Goal: Information Seeking & Learning: Learn about a topic

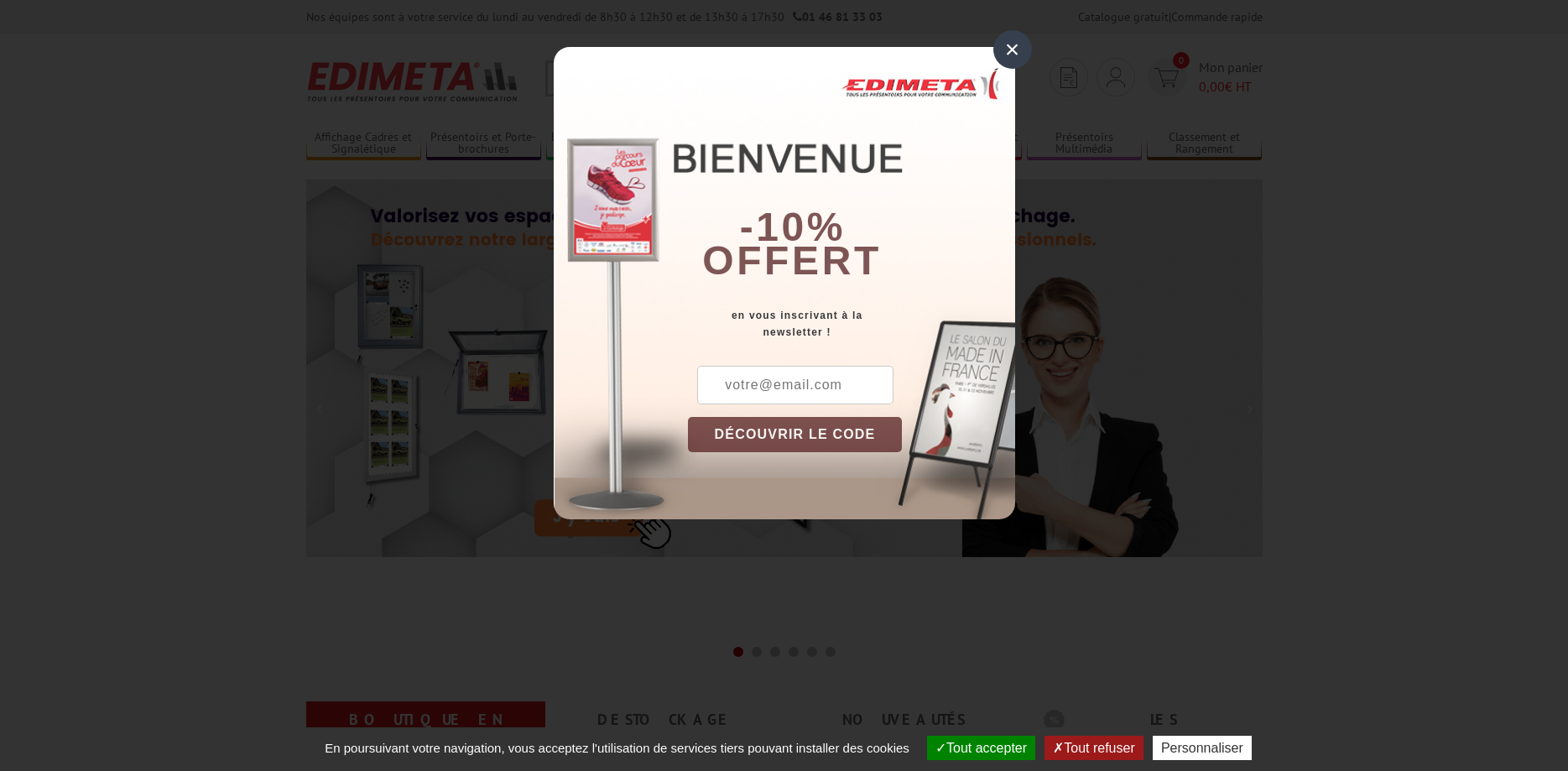
click at [1008, 45] on div "×" at bounding box center [1012, 50] width 38 height 38
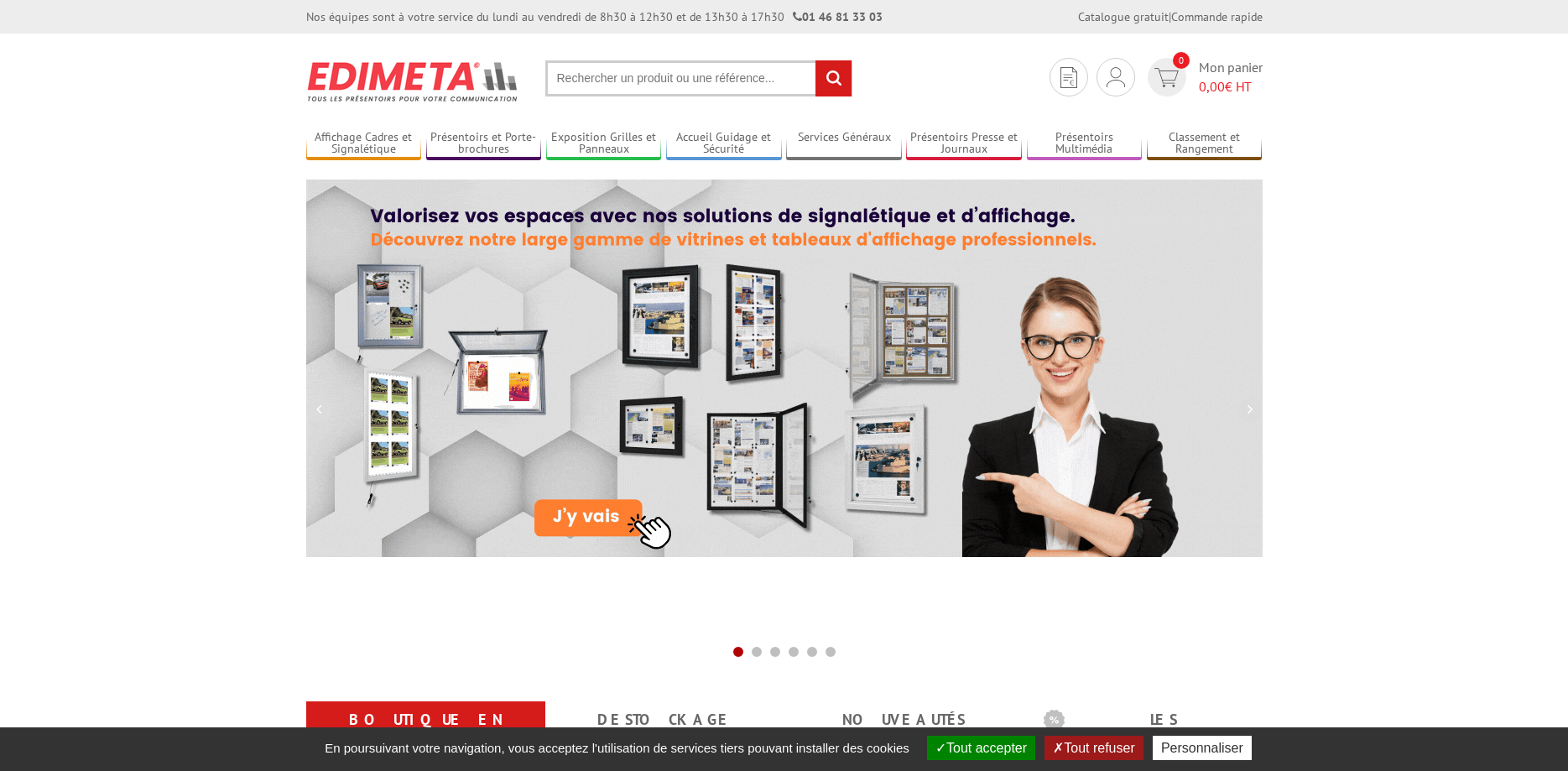
click at [681, 88] on input "text" at bounding box center [699, 78] width 307 height 36
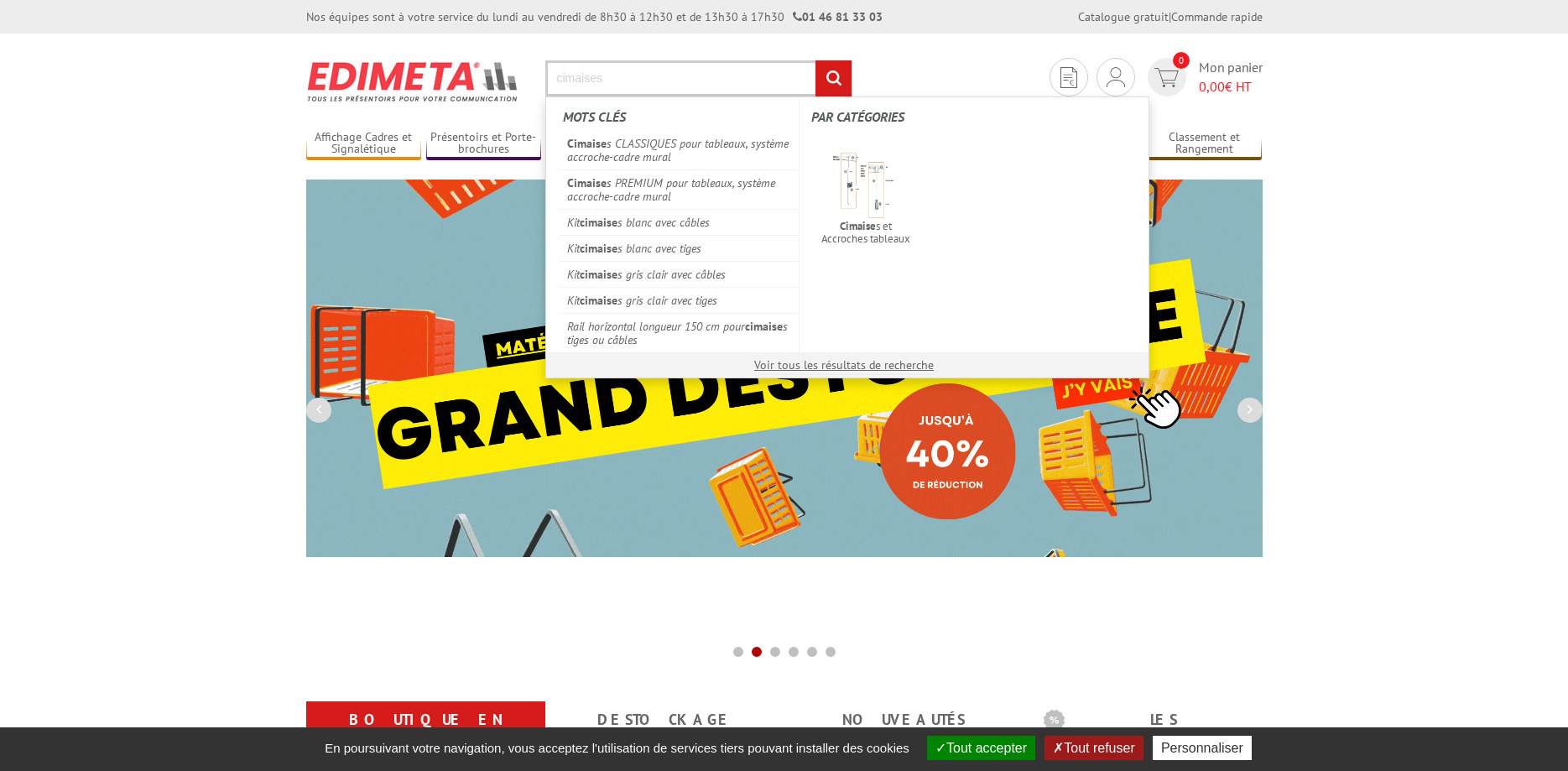
type input "cimaises"
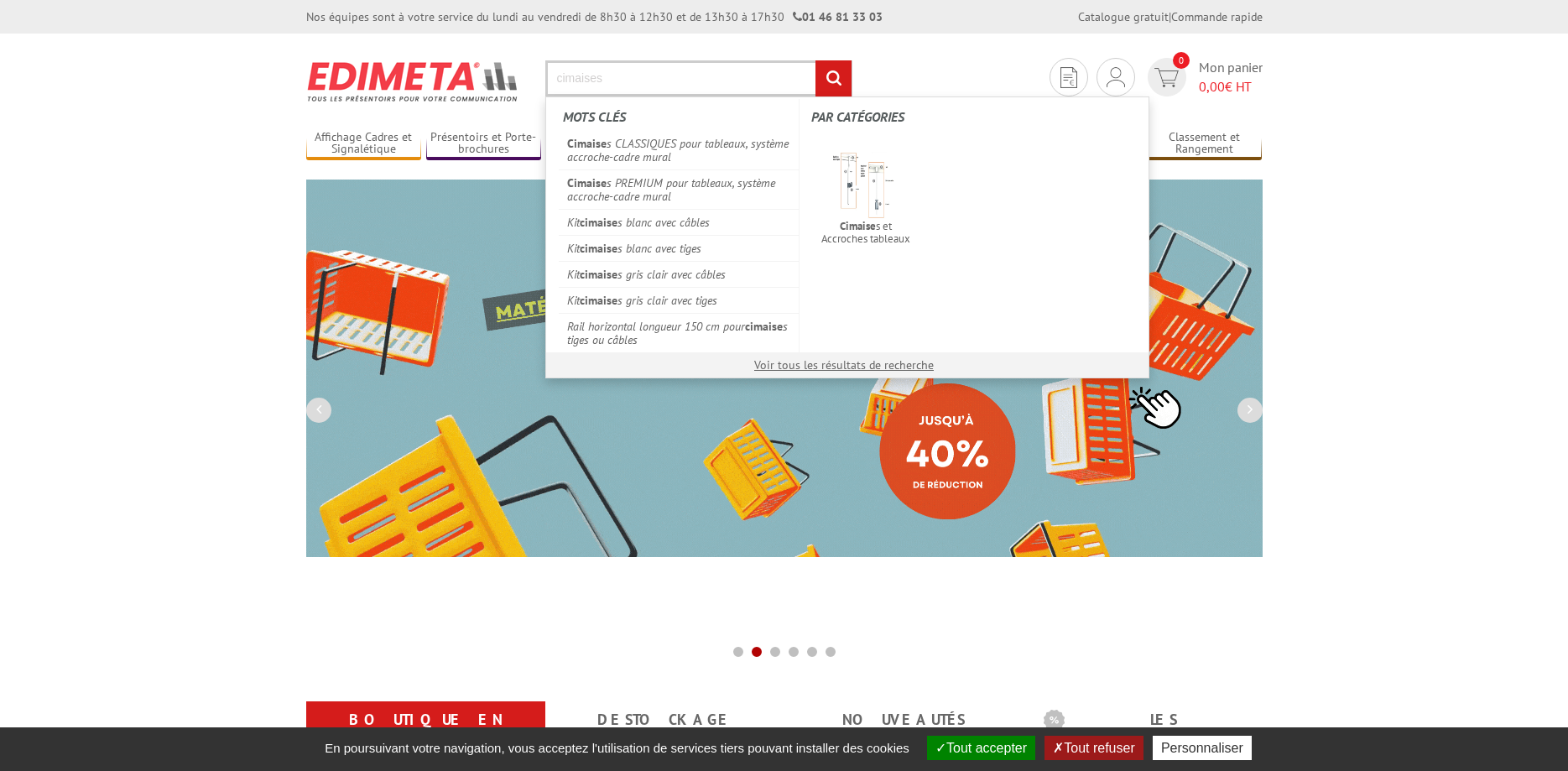
click at [815, 60] on input "rechercher" at bounding box center [833, 78] width 36 height 36
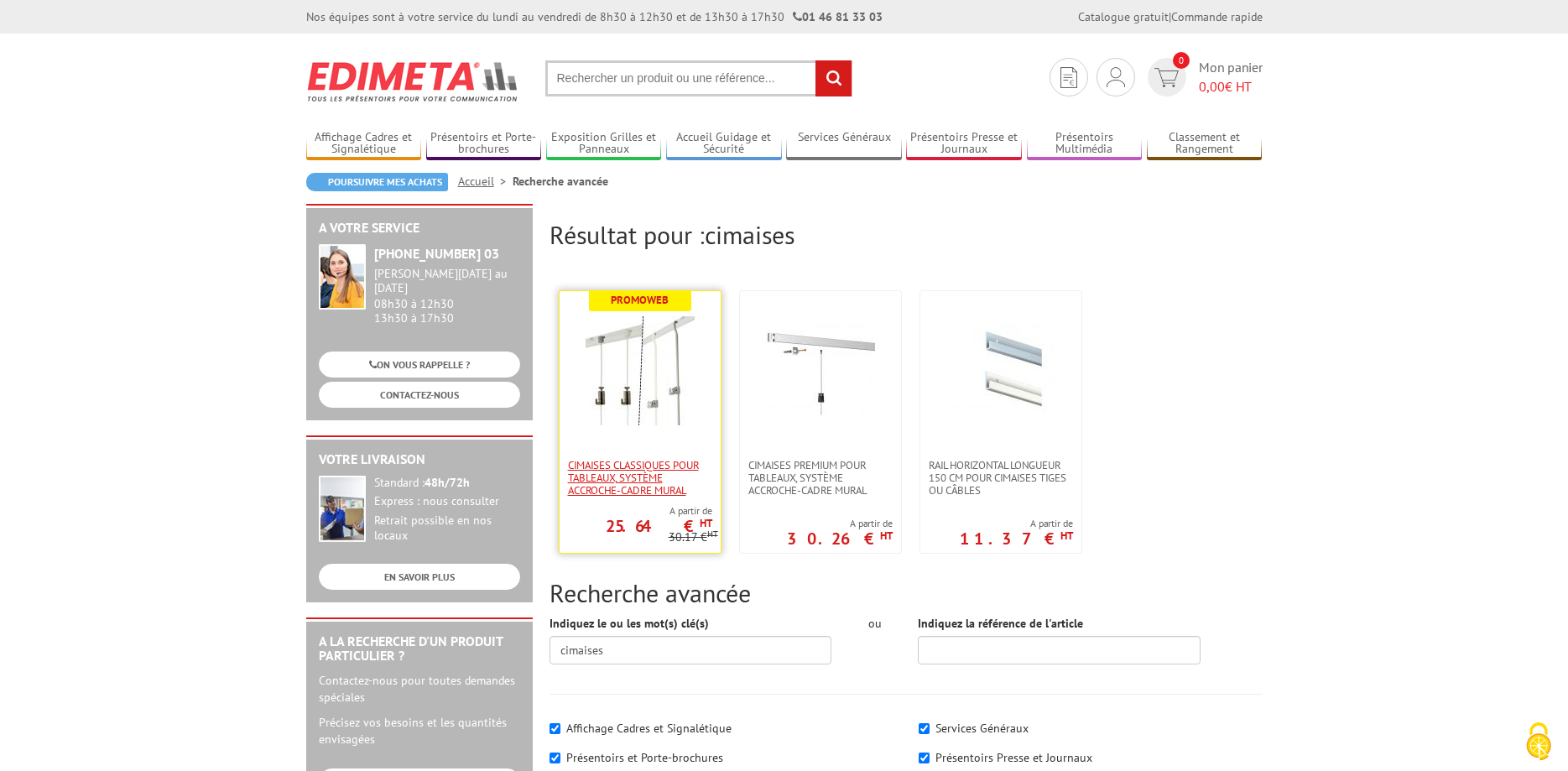
click at [656, 480] on span "Cimaises CLASSIQUES pour tableaux, système accroche-cadre mural" at bounding box center [639, 477] width 144 height 38
click at [665, 406] on img at bounding box center [640, 371] width 109 height 109
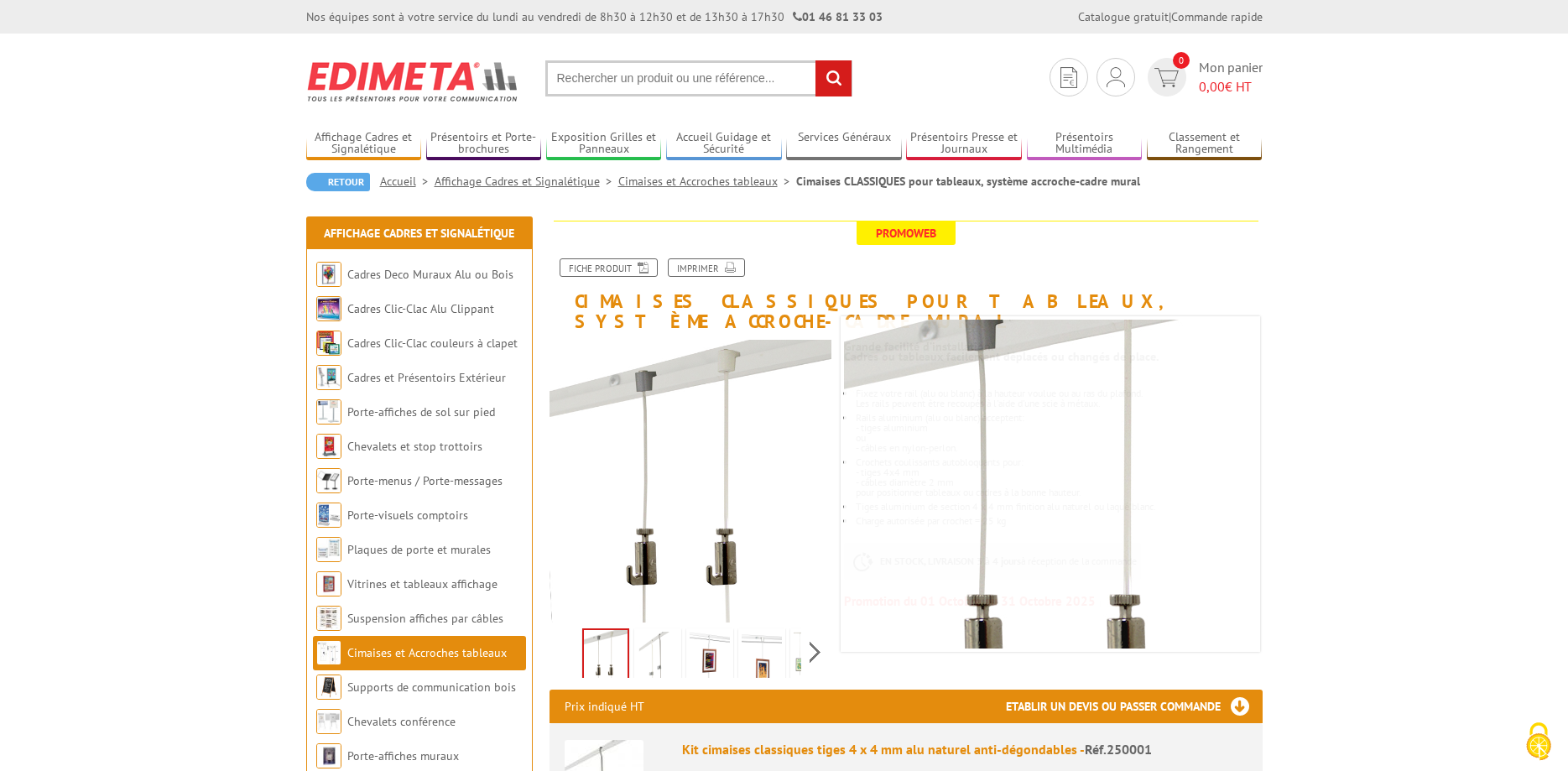
click at [642, 645] on img at bounding box center [658, 658] width 40 height 52
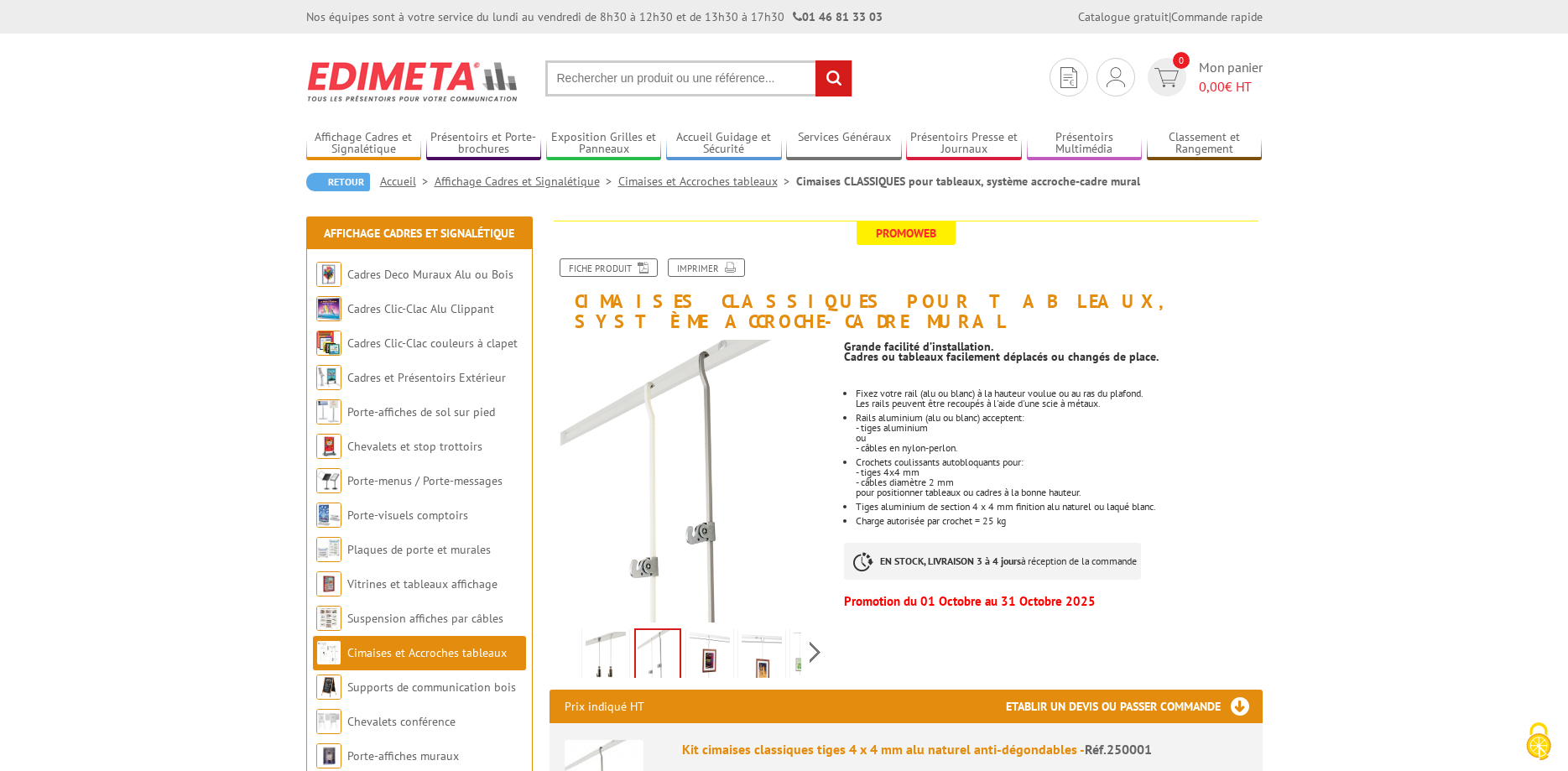
click at [716, 639] on img at bounding box center [710, 658] width 40 height 52
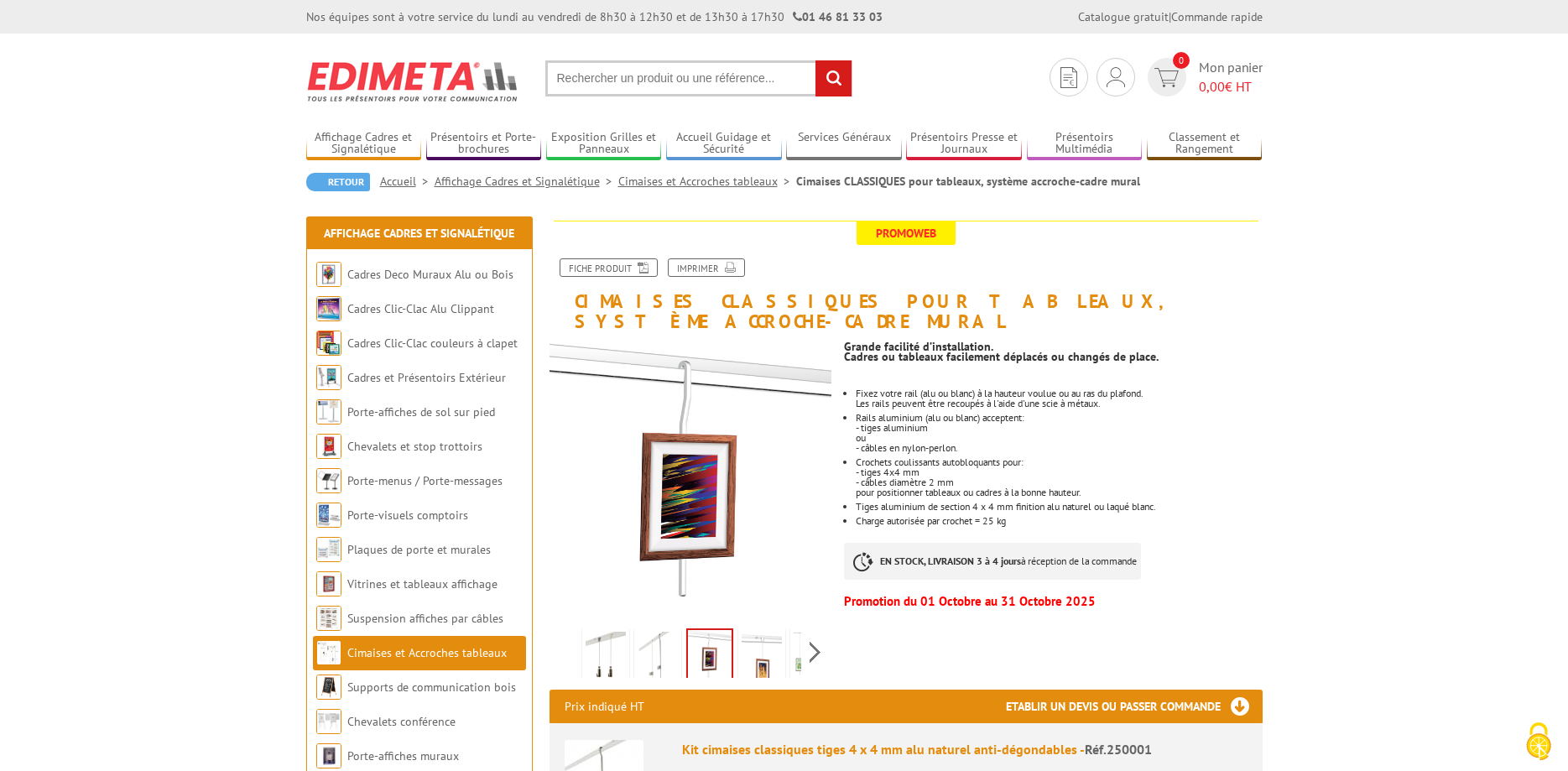
click at [786, 639] on li at bounding box center [762, 652] width 52 height 52
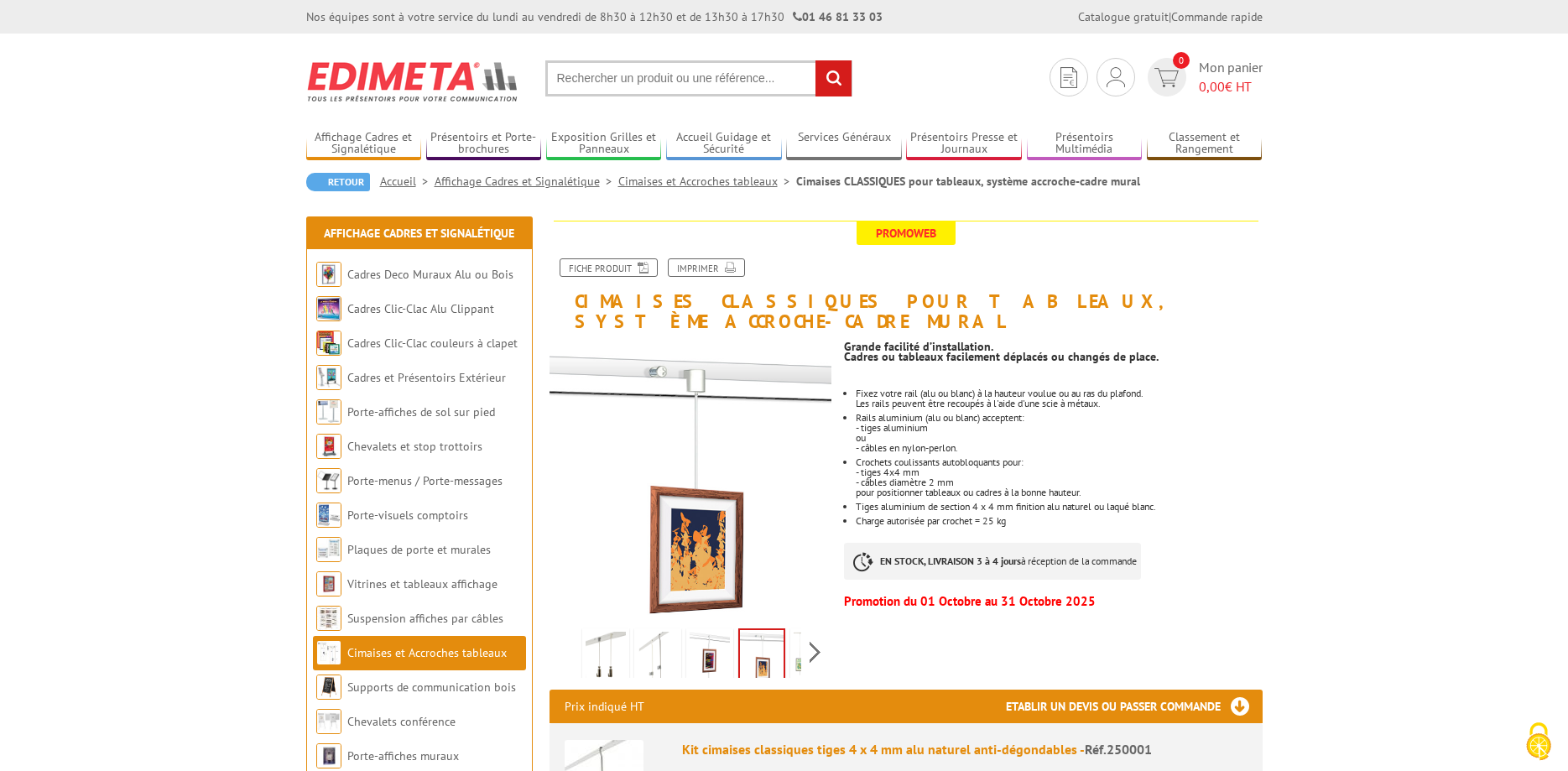
click at [800, 642] on img at bounding box center [814, 658] width 40 height 52
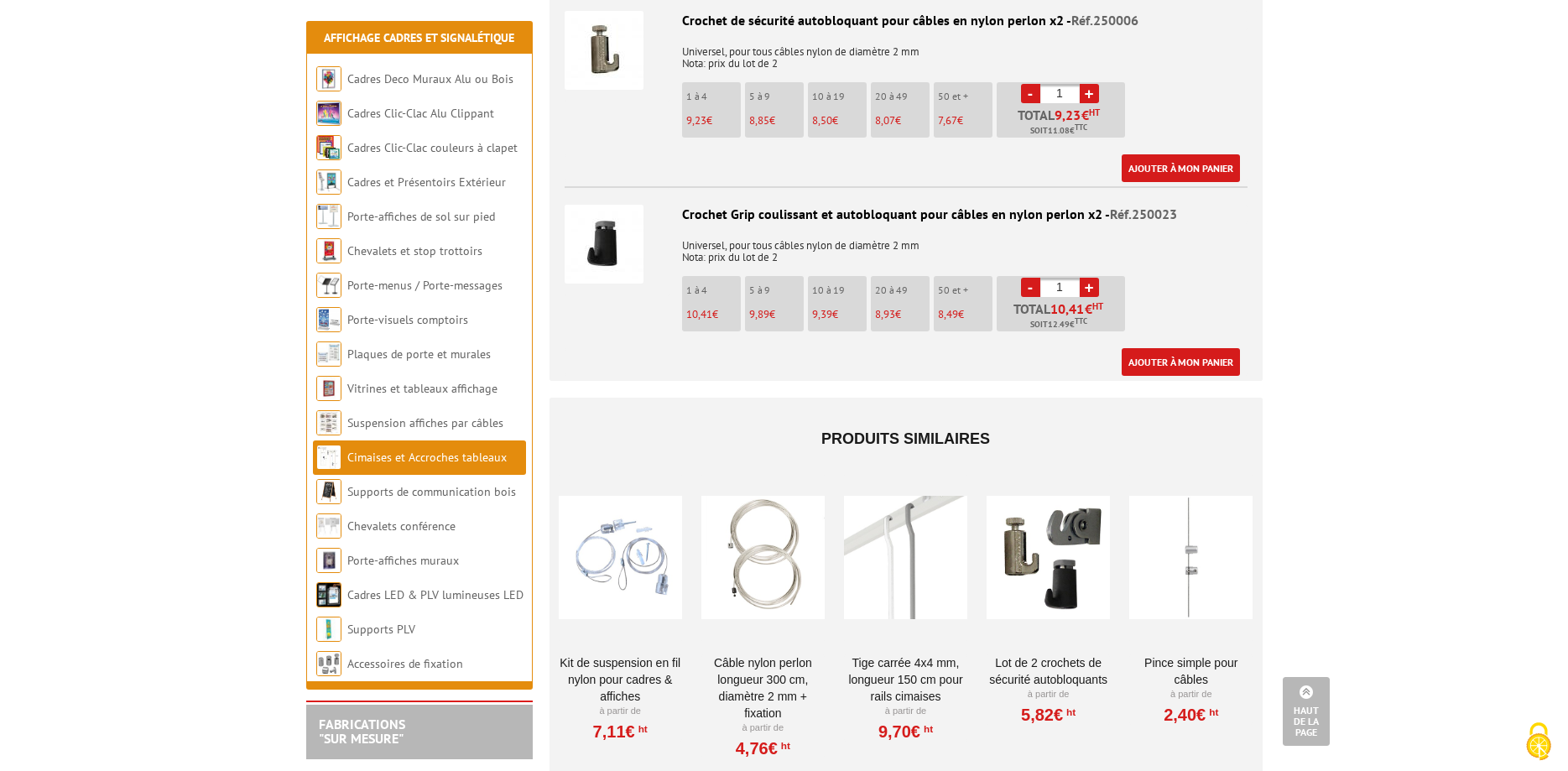
scroll to position [2996, 0]
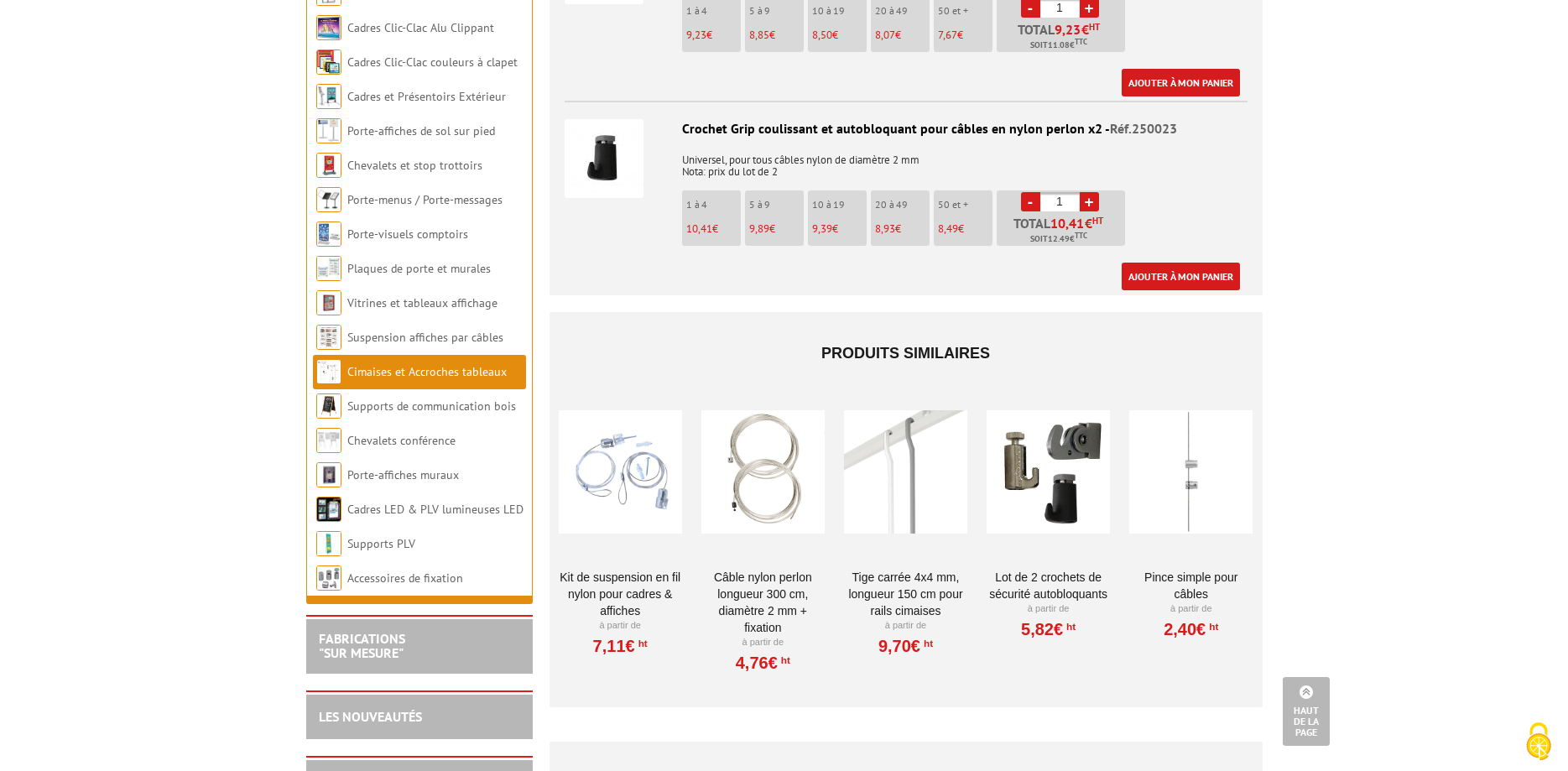
click at [644, 569] on link "Kit de suspension en fil nylon pour cadres & affiches" at bounding box center [620, 594] width 123 height 51
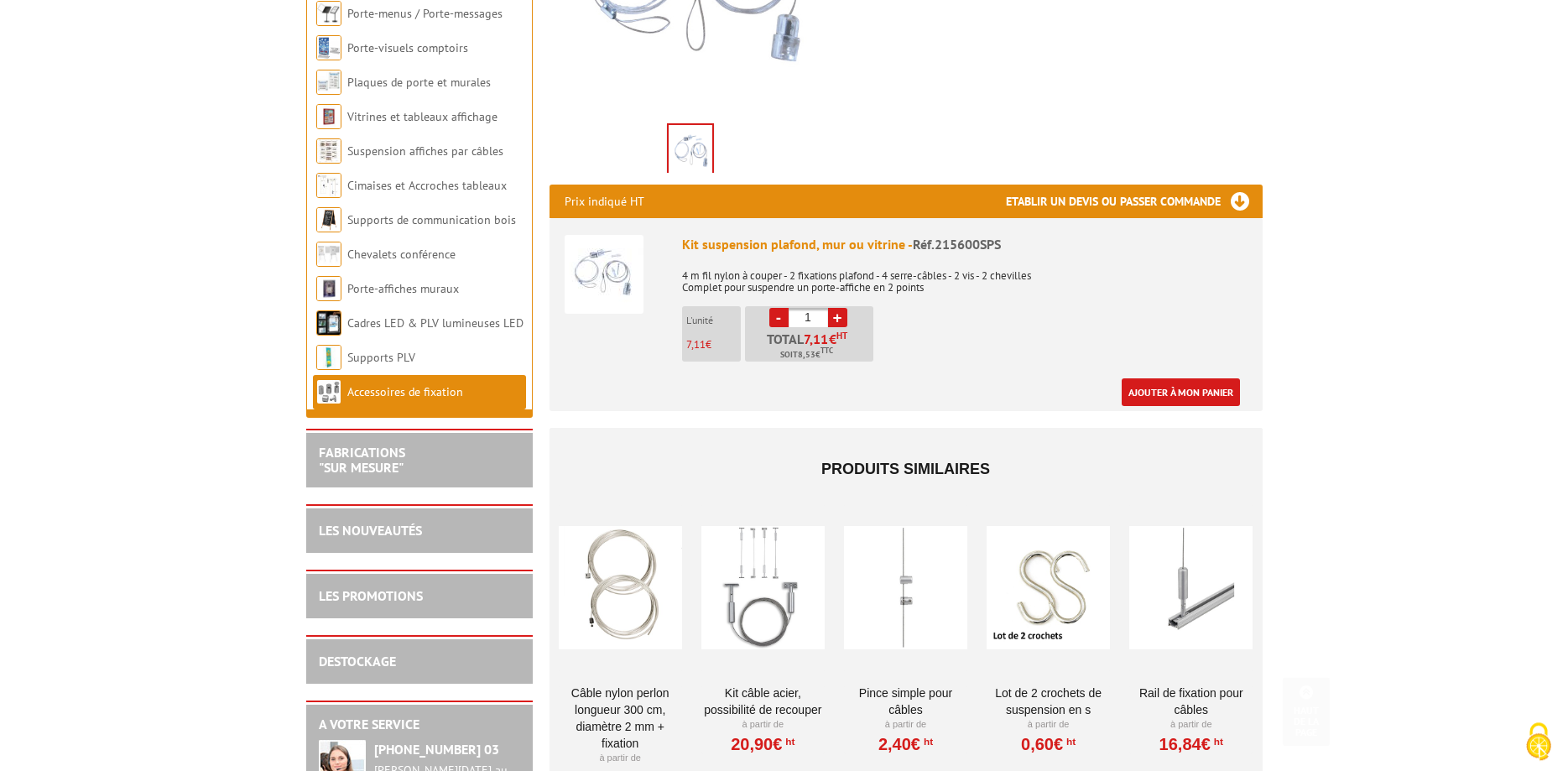
scroll to position [514, 0]
